Goal: Information Seeking & Learning: Learn about a topic

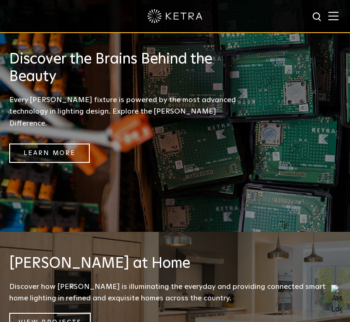
scroll to position [623, 0]
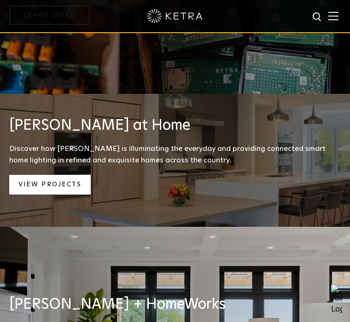
click at [43, 179] on link "View Projects" at bounding box center [49, 185] width 81 height 20
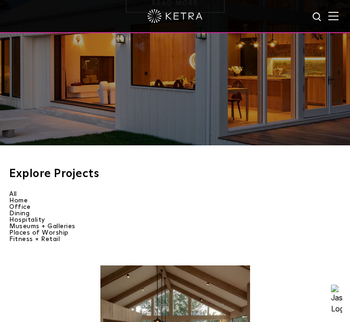
scroll to position [157, 0]
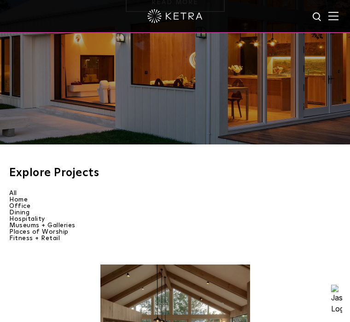
click at [14, 197] on li "Home" at bounding box center [174, 199] width 331 height 6
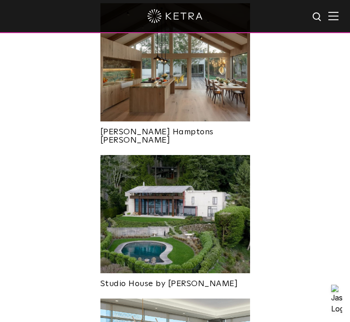
scroll to position [318, 0]
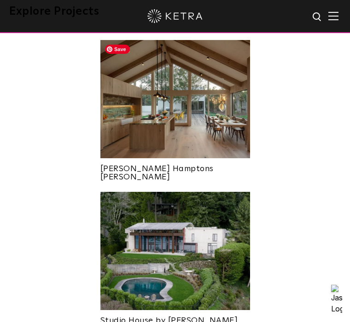
click at [164, 147] on img at bounding box center [175, 99] width 150 height 118
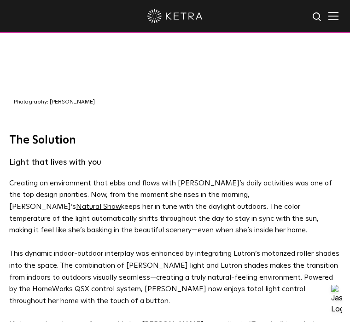
scroll to position [1738, 0]
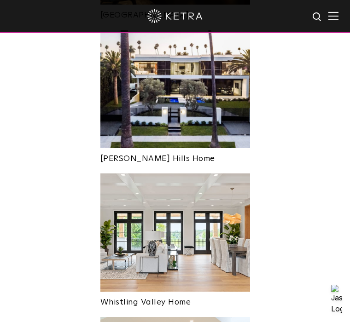
scroll to position [1076, 0]
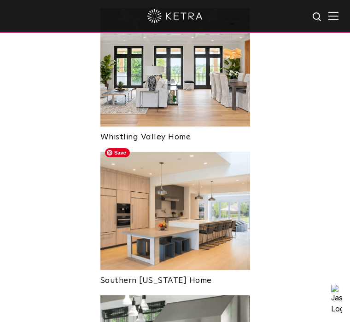
click at [176, 215] on img at bounding box center [175, 211] width 150 height 118
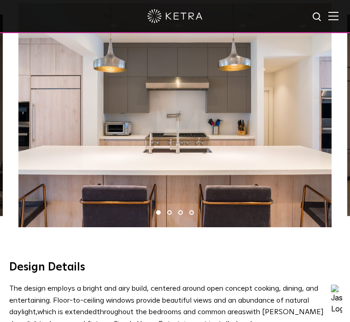
scroll to position [421, 0]
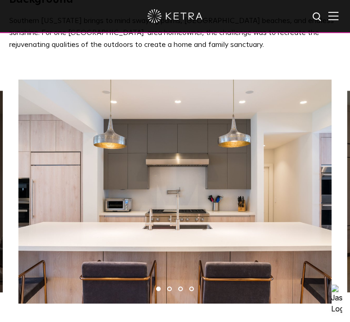
click at [170, 289] on li "2" at bounding box center [169, 289] width 5 height 5
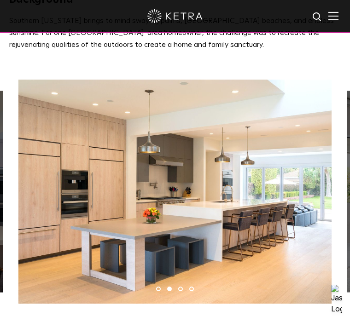
click at [180, 289] on li "3" at bounding box center [180, 289] width 5 height 5
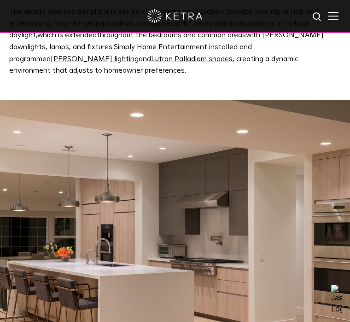
scroll to position [775, 0]
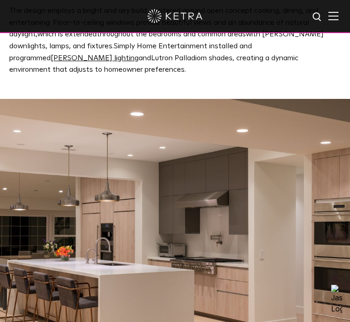
click at [151, 57] on link "Lutron Palladiom shades" at bounding box center [191, 57] width 81 height 7
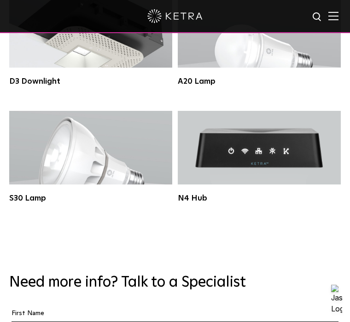
scroll to position [1220, 0]
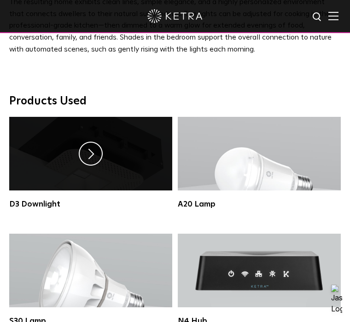
click at [104, 175] on link at bounding box center [90, 154] width 163 height 74
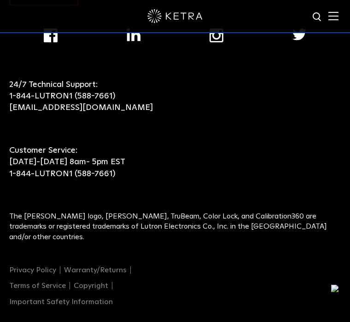
scroll to position [2232, 0]
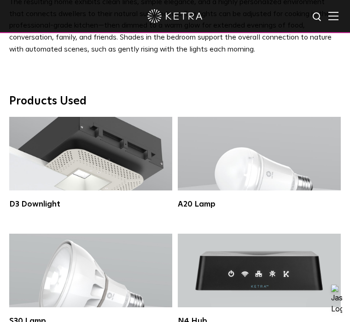
scroll to position [1443, 0]
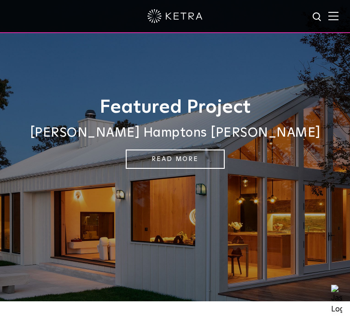
click at [335, 15] on img at bounding box center [333, 16] width 10 height 9
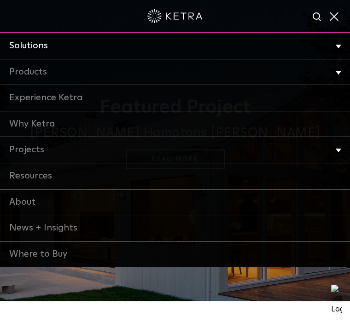
click at [38, 47] on link "Solutions" at bounding box center [175, 46] width 350 height 26
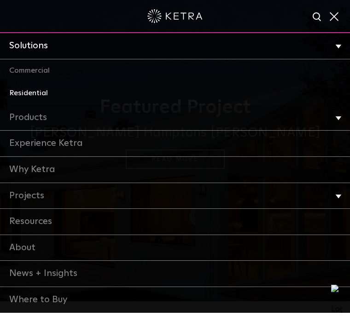
click at [29, 87] on link "Residential" at bounding box center [175, 93] width 350 height 23
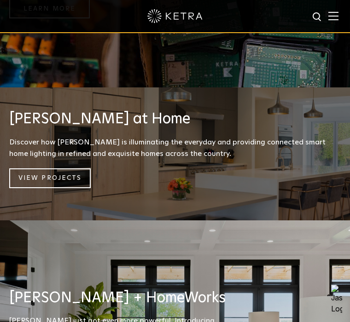
scroll to position [797, 0]
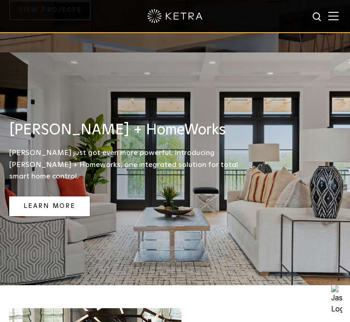
click at [64, 196] on link "Learn More" at bounding box center [49, 206] width 81 height 20
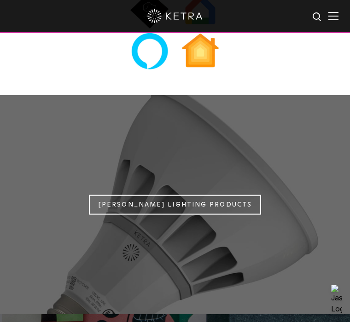
scroll to position [559, 0]
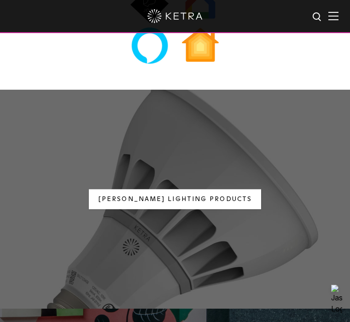
click at [172, 193] on link "Ketra Lighting Products" at bounding box center [175, 200] width 172 height 20
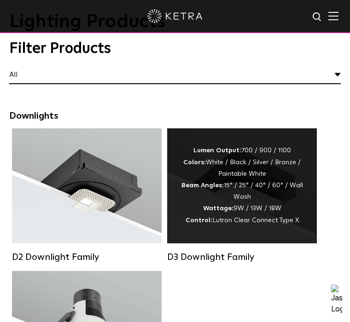
scroll to position [59, 0]
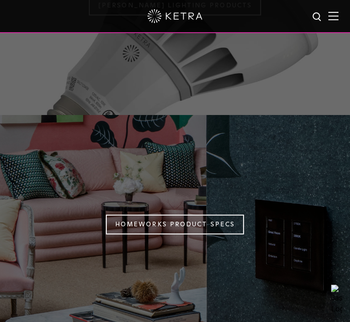
scroll to position [744, 0]
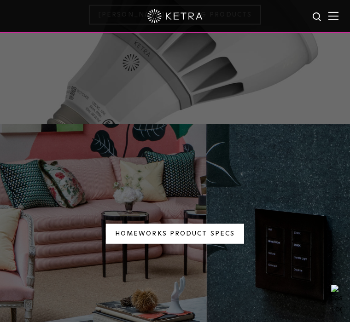
click at [202, 238] on link "Homeworks Product Specs" at bounding box center [175, 234] width 138 height 20
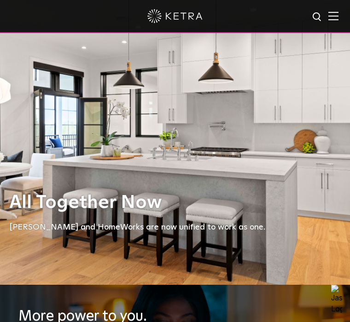
scroll to position [40, 0]
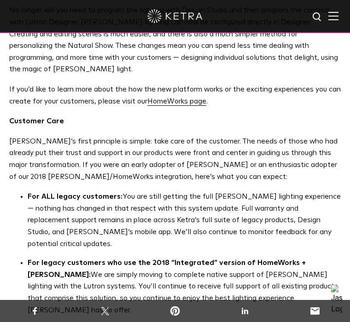
scroll to position [668, 0]
